Goal: Task Accomplishment & Management: Manage account settings

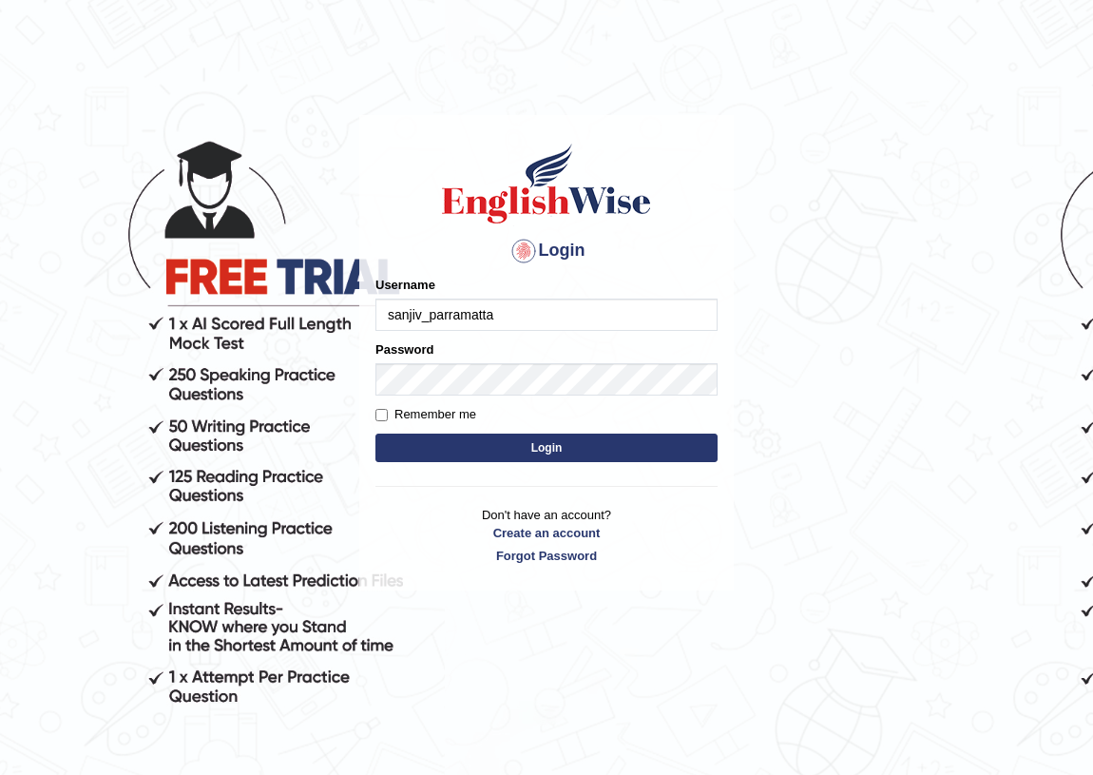
type input "sanjiv_parramatta"
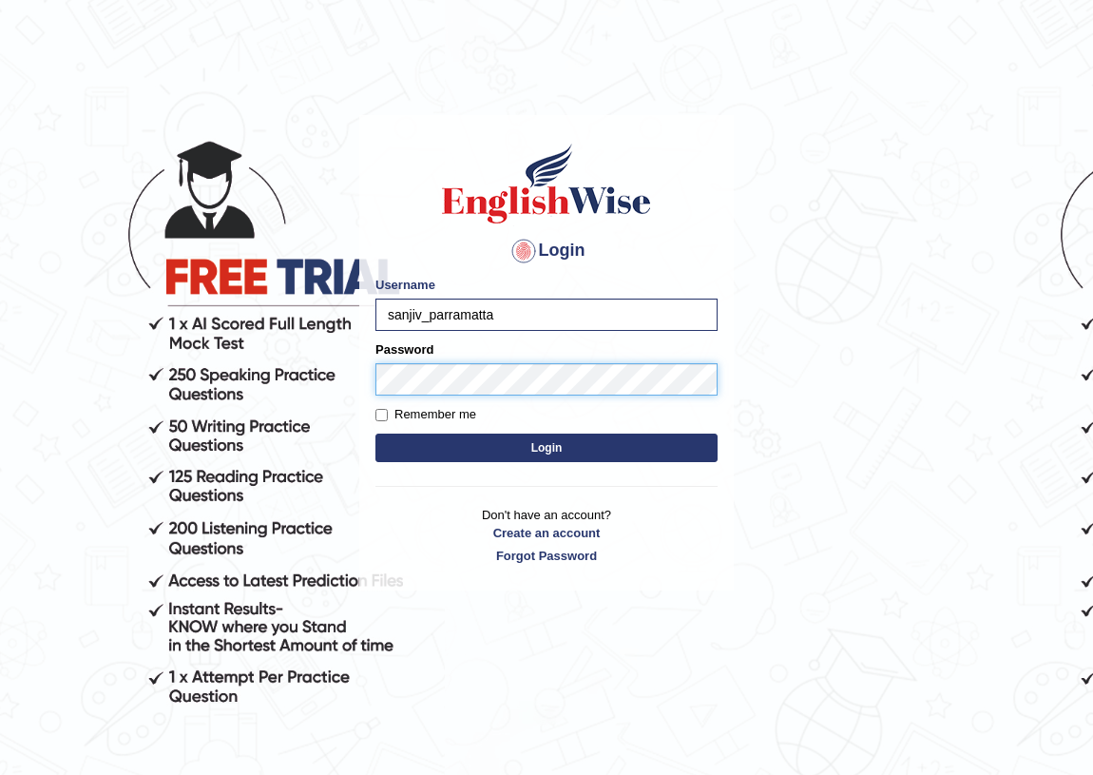
click at [375, 433] on button "Login" at bounding box center [546, 447] width 342 height 29
